Goal: Entertainment & Leisure: Consume media (video, audio)

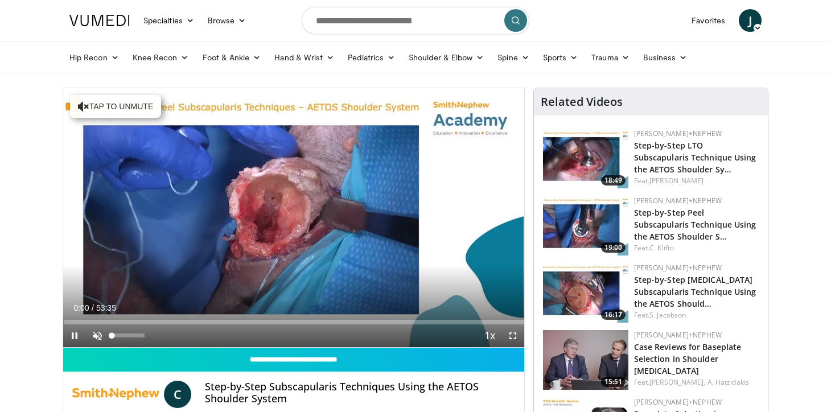
click at [95, 336] on span "Video Player" at bounding box center [97, 335] width 23 height 23
click at [513, 335] on span "Video Player" at bounding box center [512, 335] width 23 height 23
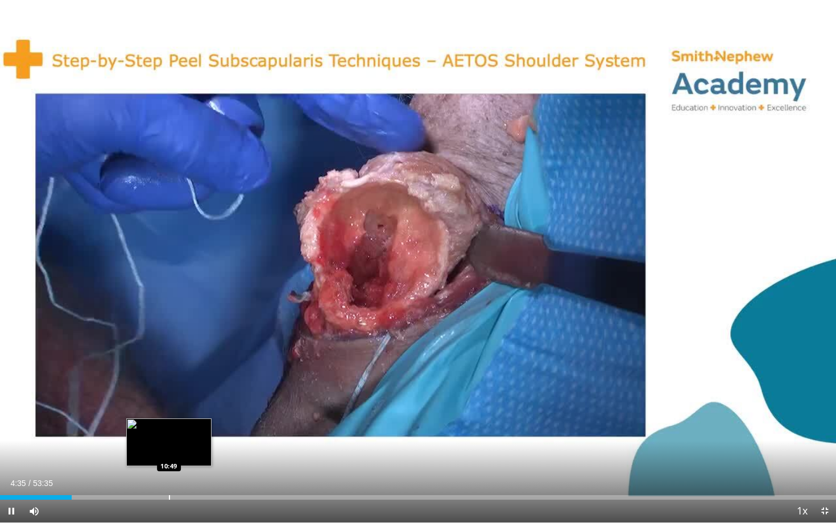
click at [169, 411] on div "Loaded : 8.64% 04:35 10:49" at bounding box center [418, 494] width 836 height 11
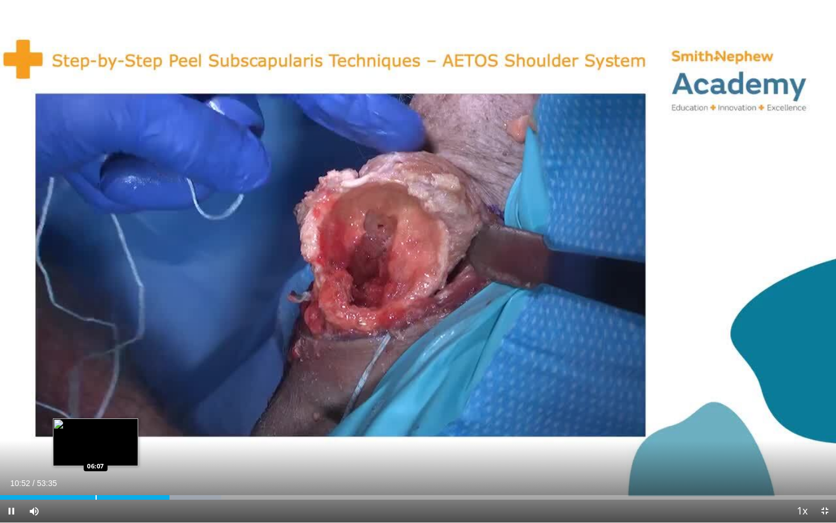
click at [96, 411] on div "Progress Bar" at bounding box center [96, 498] width 1 height 5
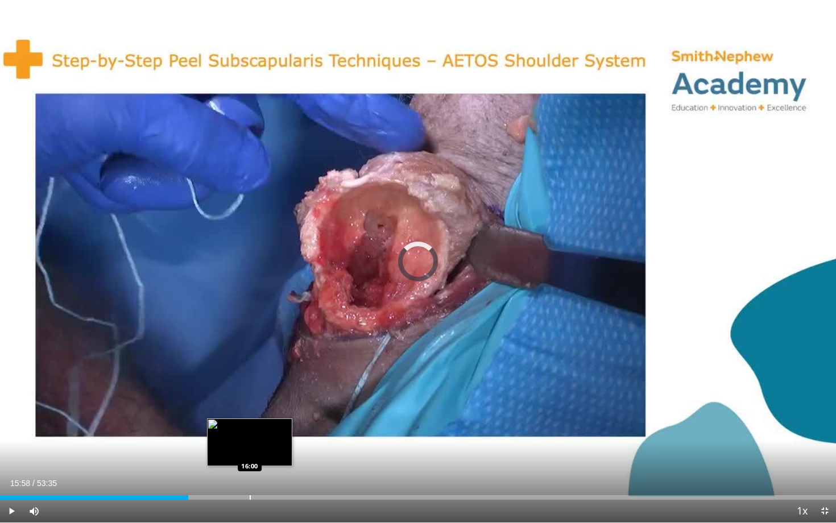
click at [250, 411] on div "Progress Bar" at bounding box center [250, 498] width 1 height 5
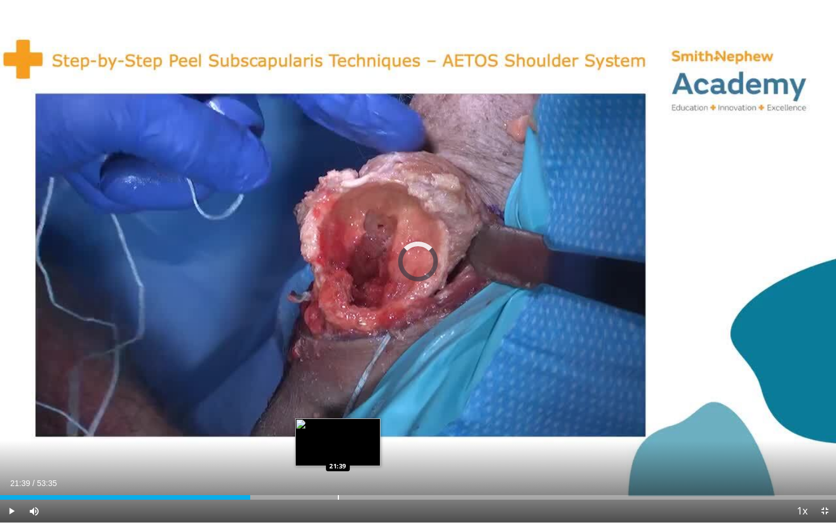
click at [338, 411] on div "Loaded : 29.88% 16:01 21:39" at bounding box center [418, 494] width 836 height 11
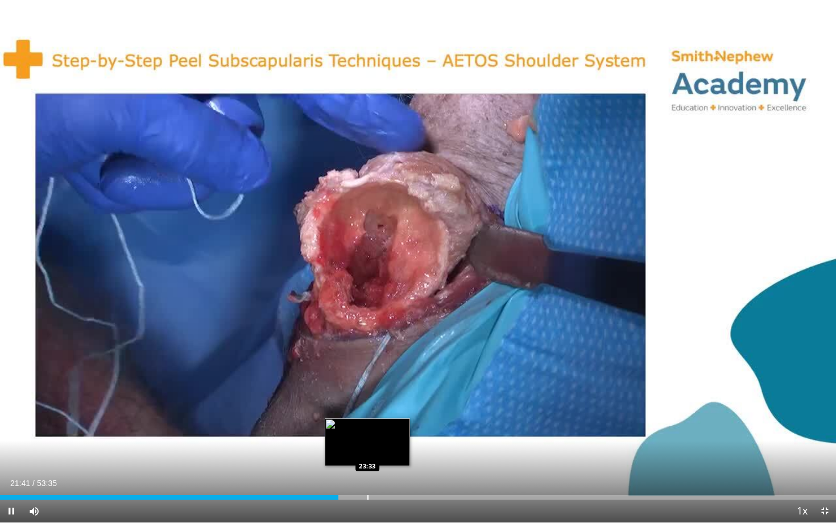
click at [368, 411] on div "Loaded : 40.47% 21:41 23:33" at bounding box center [418, 494] width 836 height 11
click at [385, 411] on div "Loaded : 47.00% 23:34 24:38" at bounding box center [418, 494] width 836 height 11
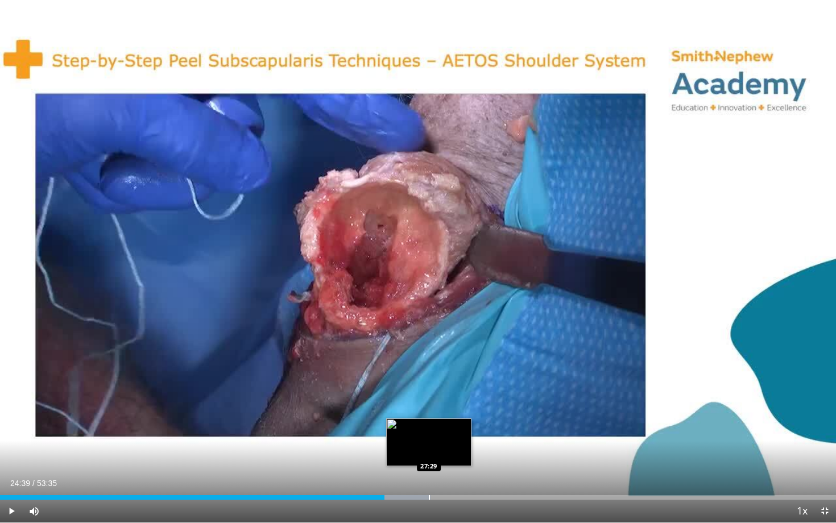
click at [429, 411] on div "Loaded : 51.52% 24:39 27:29" at bounding box center [418, 494] width 836 height 11
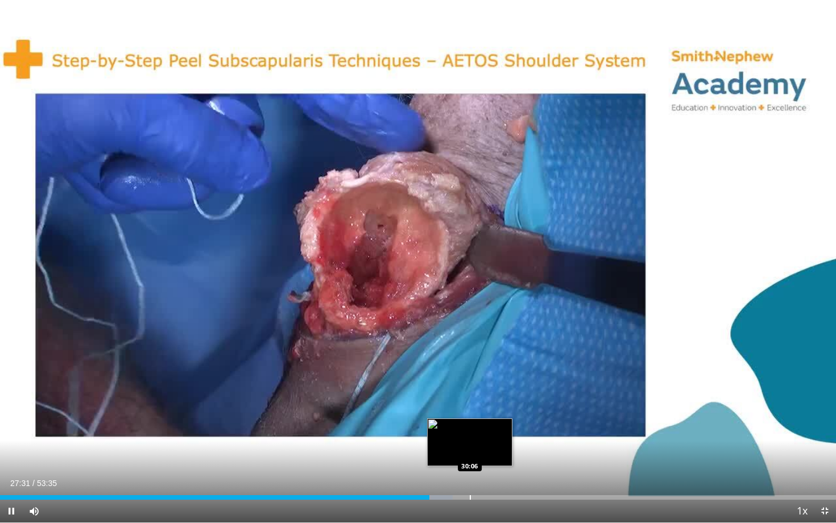
click at [470, 411] on div "Loaded : 54.16% 27:31 30:06" at bounding box center [418, 494] width 836 height 11
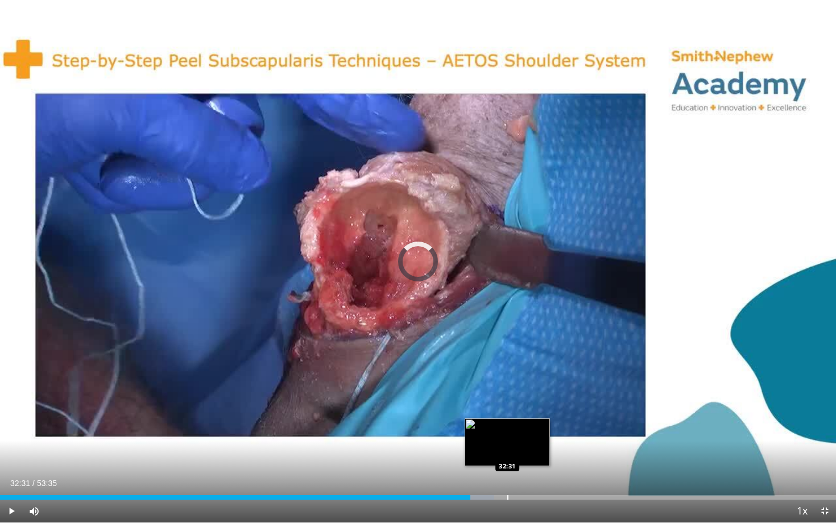
click at [508, 411] on div "Loaded : 59.14% 30:09 32:31" at bounding box center [418, 494] width 836 height 11
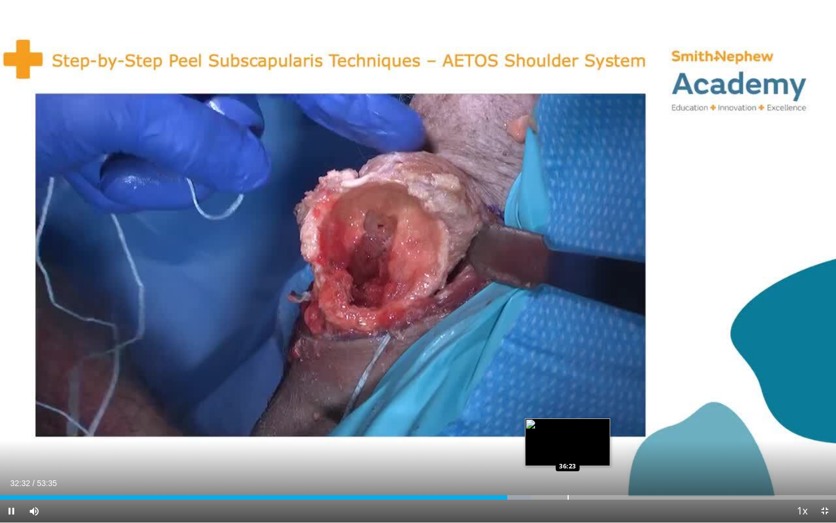
click at [569, 411] on div "Progress Bar" at bounding box center [568, 498] width 1 height 5
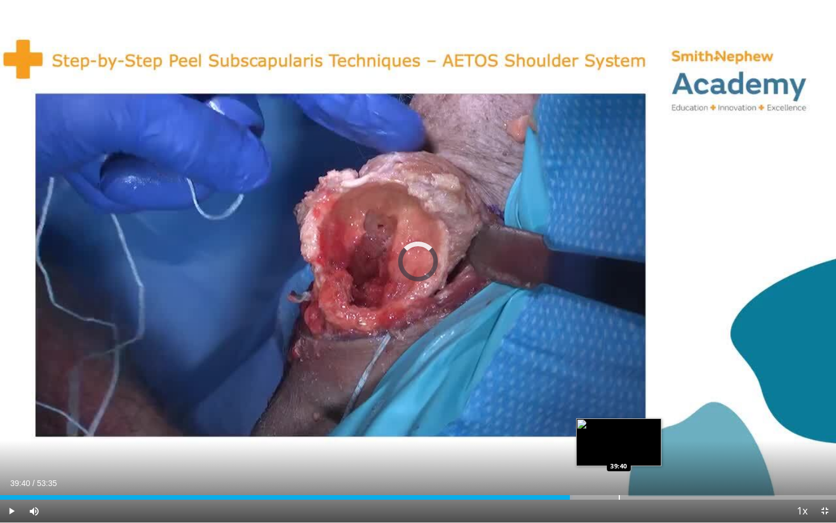
click at [619, 411] on div "Loaded : 68.48% 36:32 39:40" at bounding box center [418, 494] width 836 height 11
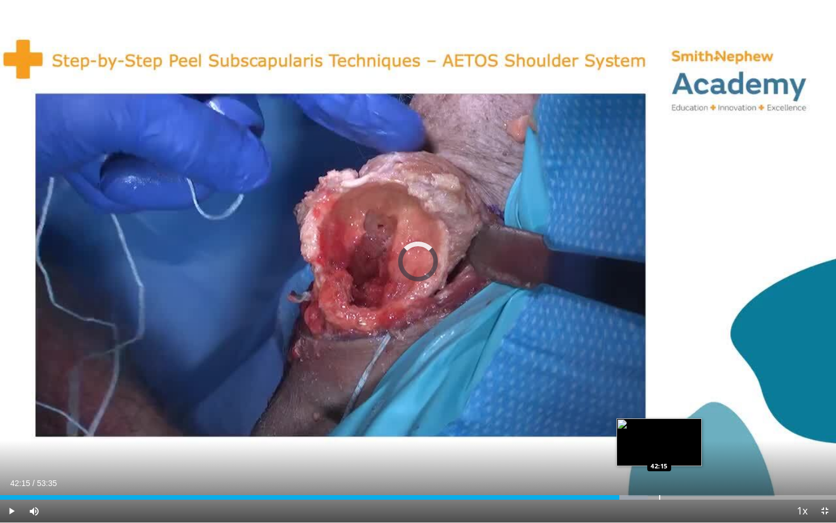
click at [659, 411] on div "Progress Bar" at bounding box center [659, 498] width 1 height 5
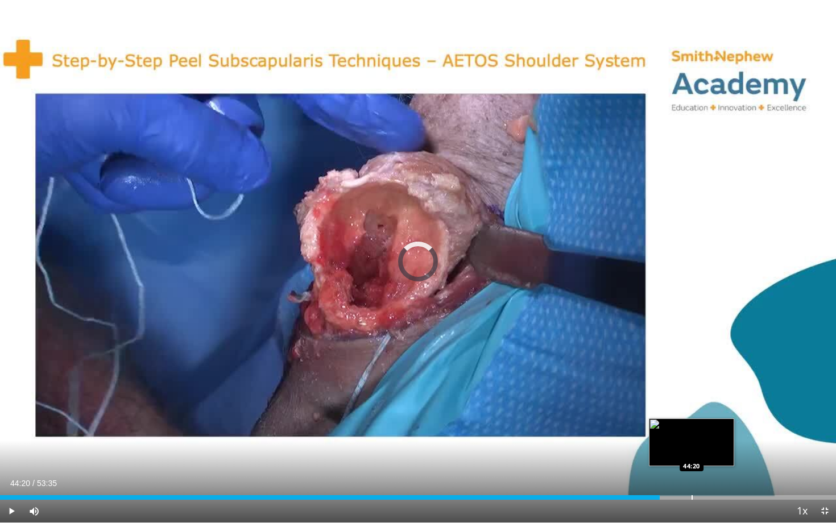
click at [692, 411] on div "Loaded : 78.75% 42:16 44:20" at bounding box center [418, 494] width 836 height 11
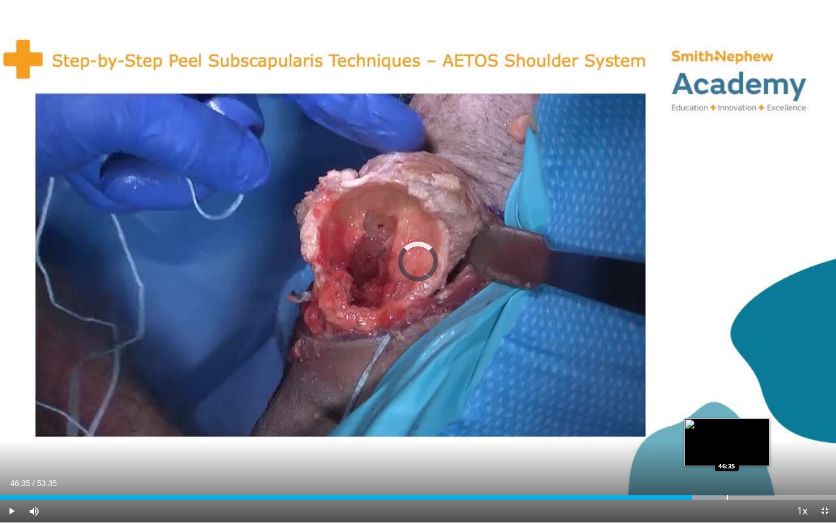
click at [727, 411] on div "Progress Bar" at bounding box center [727, 498] width 1 height 5
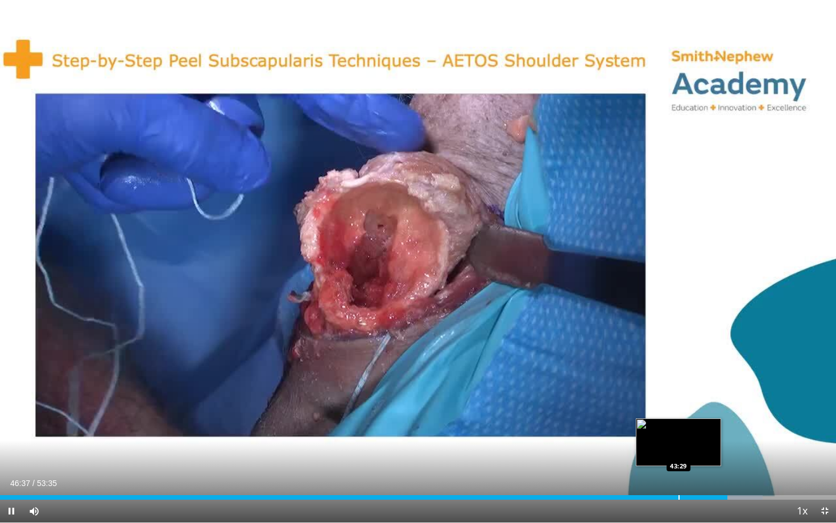
click at [679, 411] on div "Progress Bar" at bounding box center [679, 498] width 1 height 5
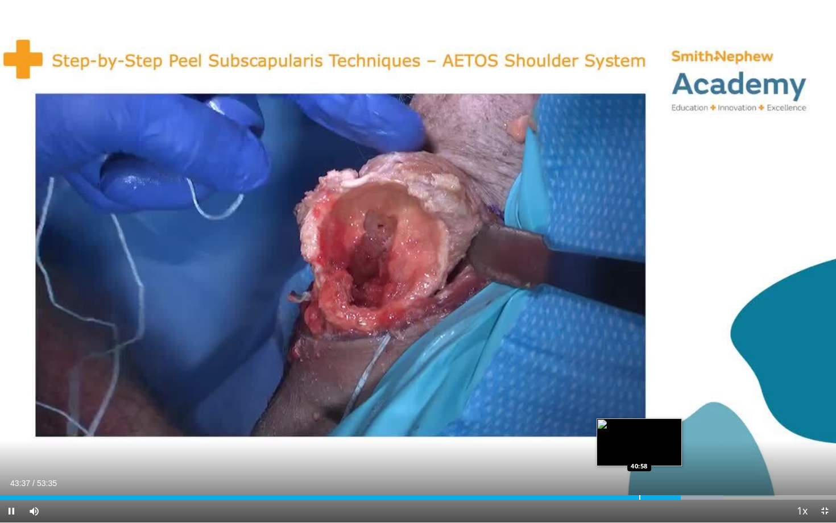
click at [640, 411] on div "Progress Bar" at bounding box center [640, 498] width 1 height 5
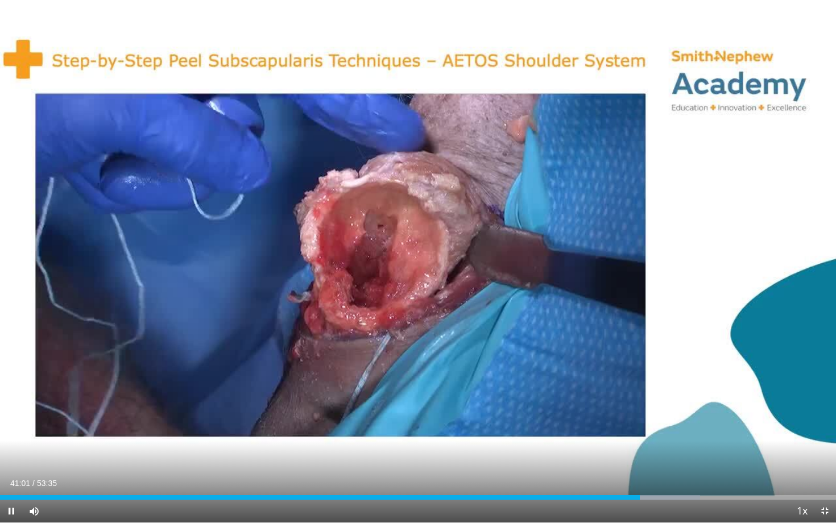
click at [12, 411] on span "Video Player" at bounding box center [11, 511] width 23 height 23
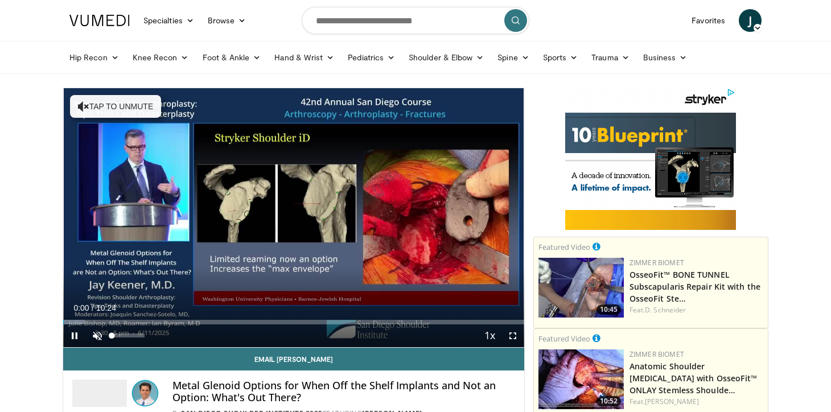
click at [100, 337] on span "Video Player" at bounding box center [97, 335] width 23 height 23
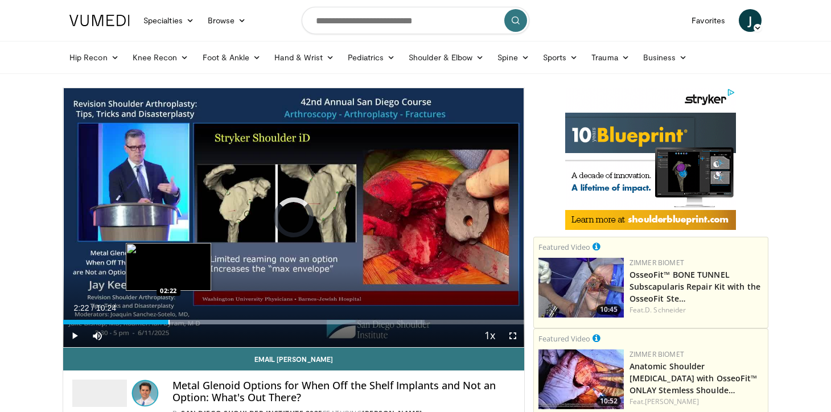
click at [168, 318] on div "Loaded : 78.49% 01:06 02:22" at bounding box center [293, 319] width 461 height 11
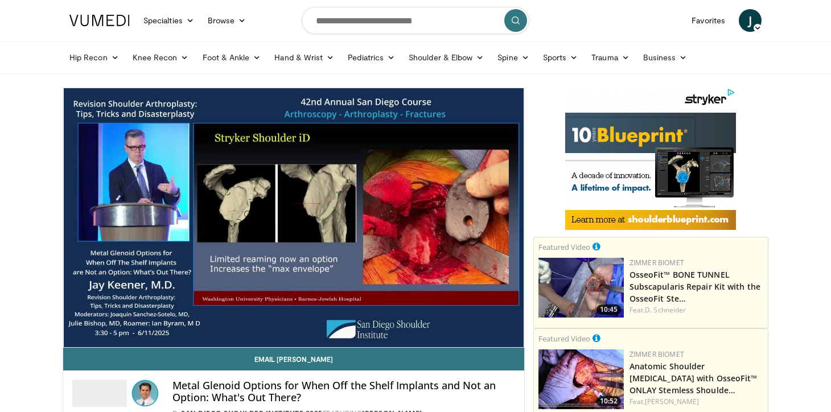
click at [201, 321] on div "10 seconds Tap to unmute" at bounding box center [293, 217] width 461 height 259
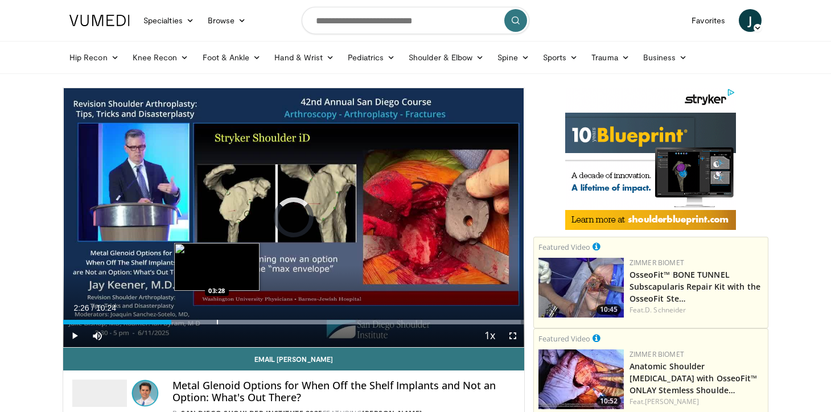
click at [217, 320] on div "Progress Bar" at bounding box center [217, 322] width 1 height 5
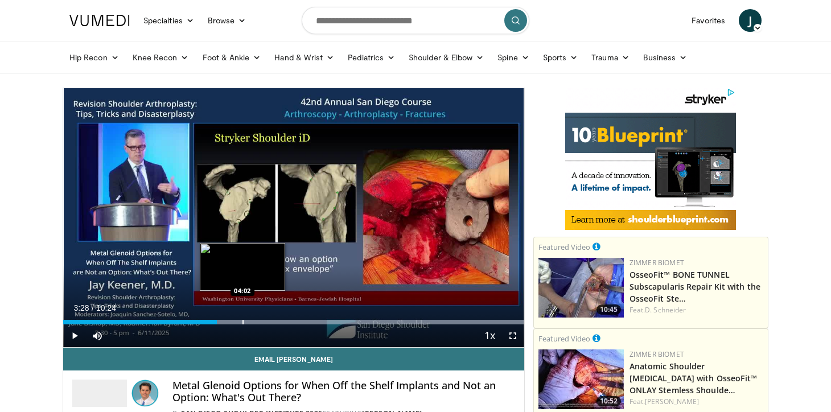
click at [242, 318] on div "Loaded : 99.98% 03:28 04:02" at bounding box center [293, 319] width 461 height 11
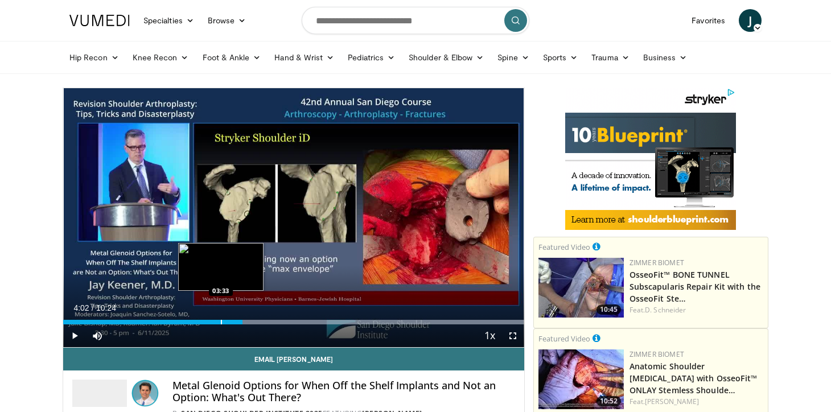
click at [220, 319] on div "Loaded : 99.98% 04:02 03:33" at bounding box center [293, 319] width 461 height 11
